Goal: Communication & Community: Answer question/provide support

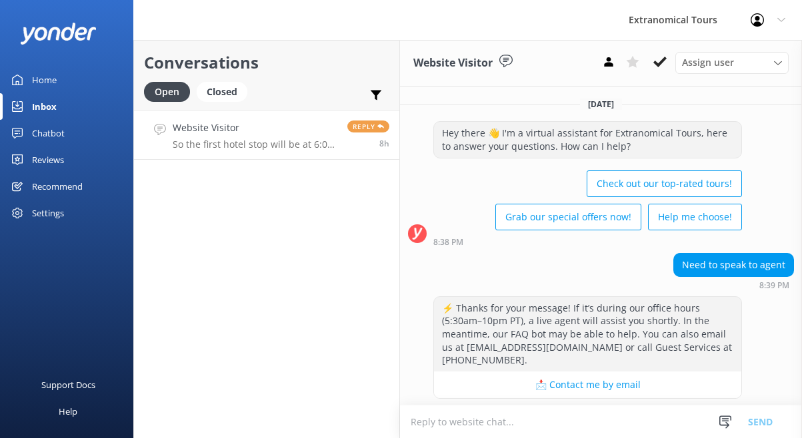
scroll to position [710, 0]
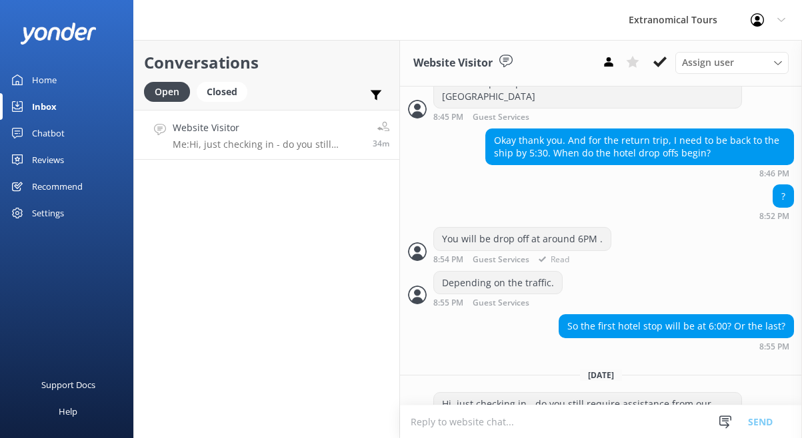
scroll to position [710, 0]
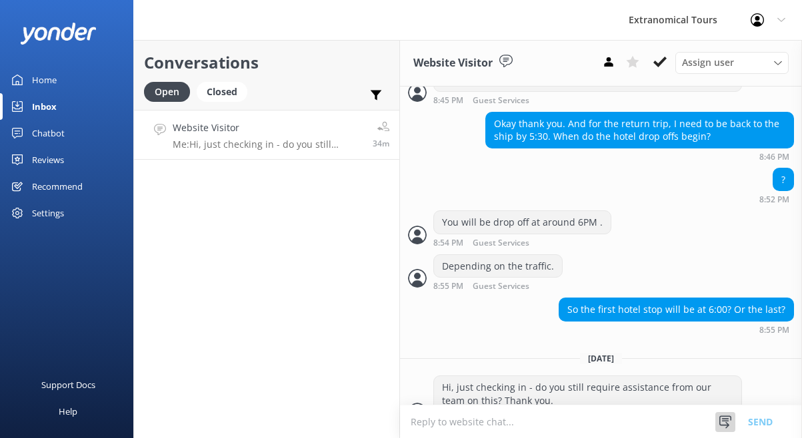
click at [727, 418] on use at bounding box center [725, 422] width 12 height 13
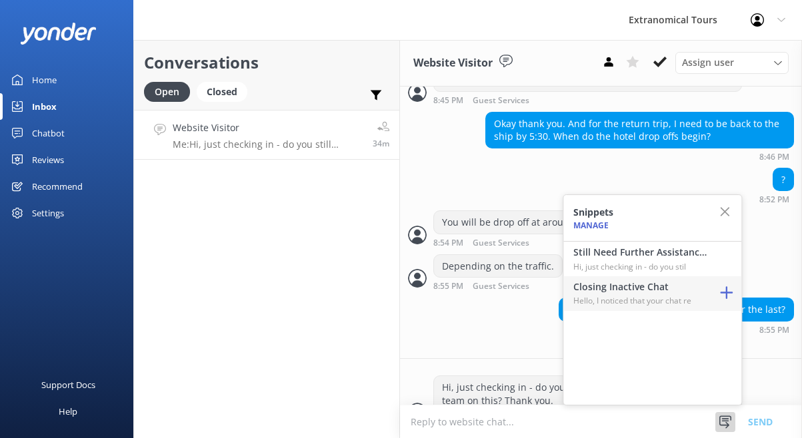
click at [680, 304] on p "Hello, I noticed that your chat re" at bounding box center [639, 301] width 133 height 13
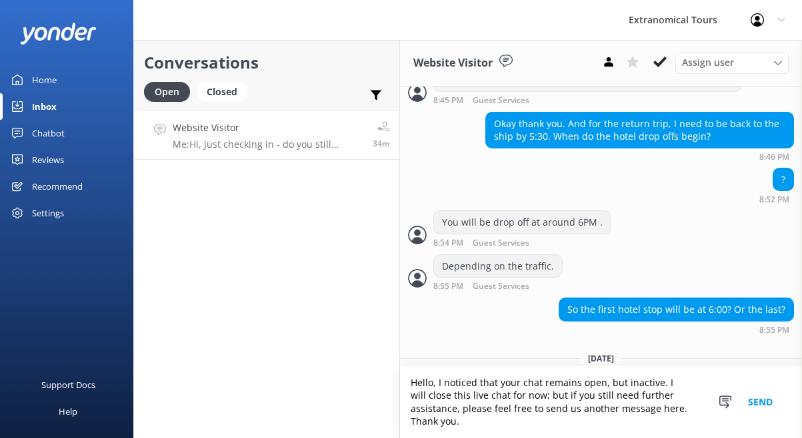
click at [761, 405] on button "Send" at bounding box center [760, 403] width 50 height 72
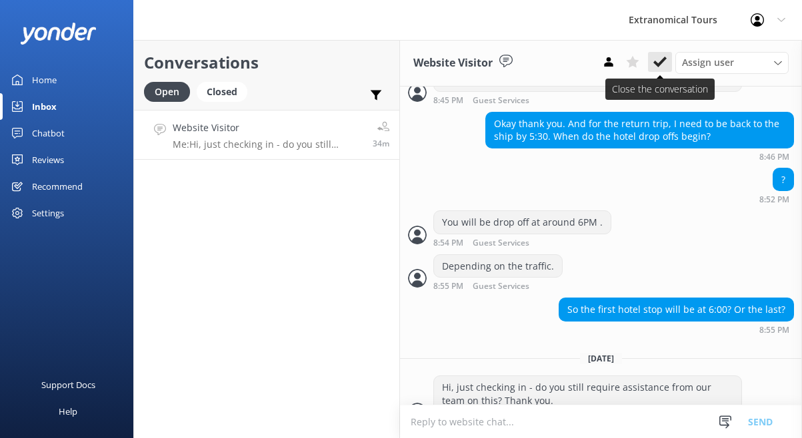
click at [656, 57] on icon at bounding box center [659, 61] width 13 height 13
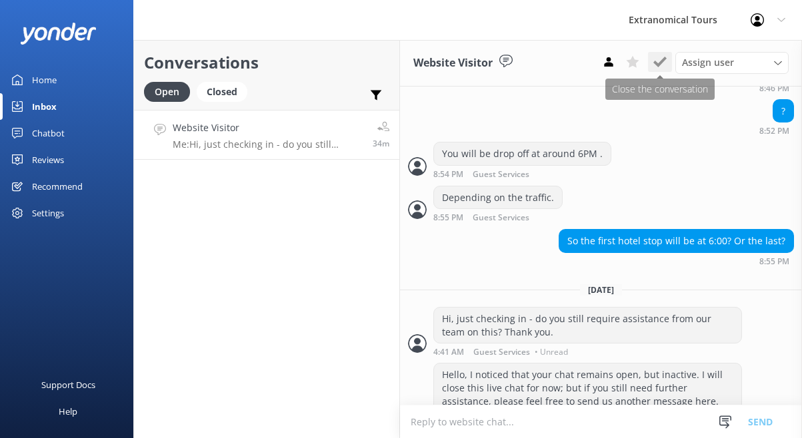
scroll to position [792, 0]
